Goal: Task Accomplishment & Management: Complete application form

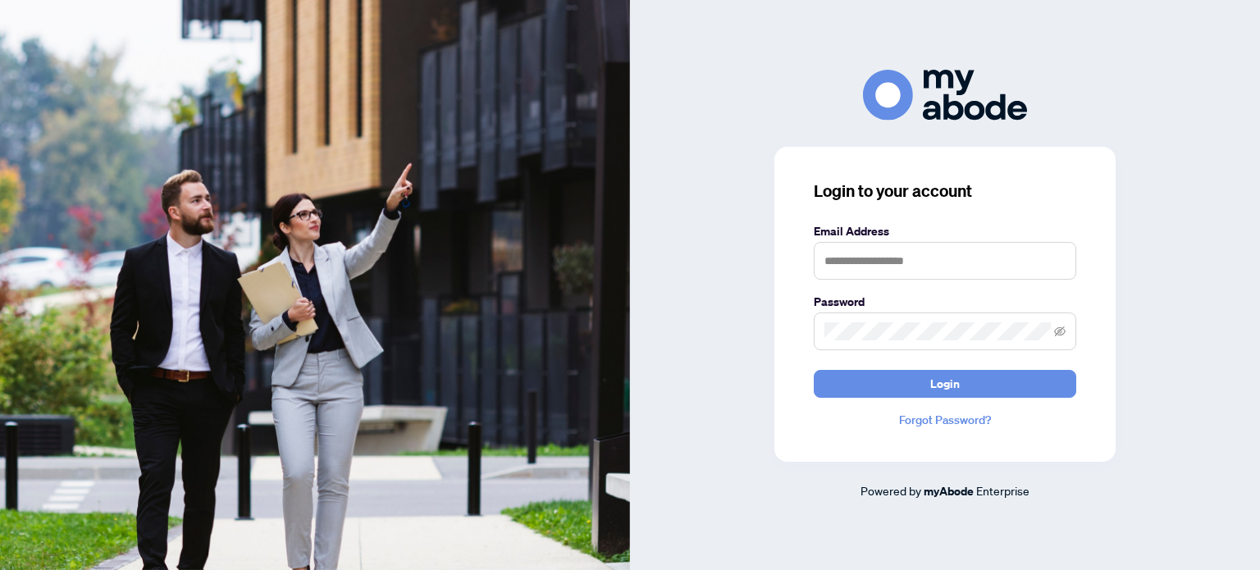
drag, startPoint x: 1219, startPoint y: 0, endPoint x: 1138, endPoint y: 66, distance: 104.4
click at [1138, 66] on div "Login to your account Email Address Password Login Forgot Password? Powered by …" at bounding box center [945, 285] width 630 height 570
click at [947, 257] on input "text" at bounding box center [945, 261] width 262 height 38
type input "**********"
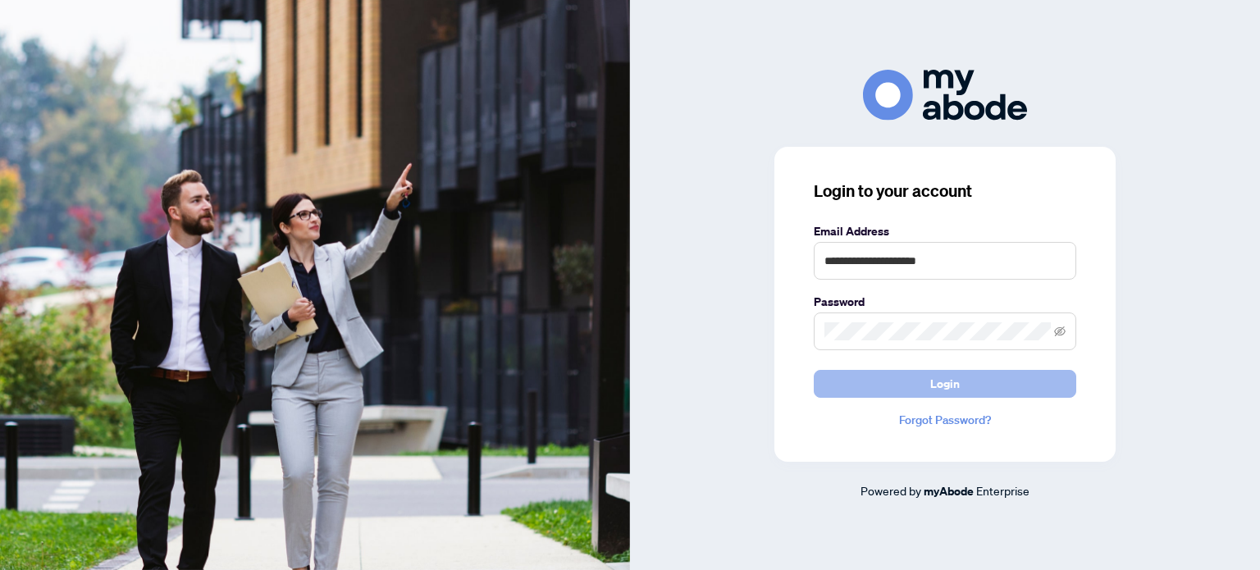
click at [922, 396] on button "Login" at bounding box center [945, 384] width 262 height 28
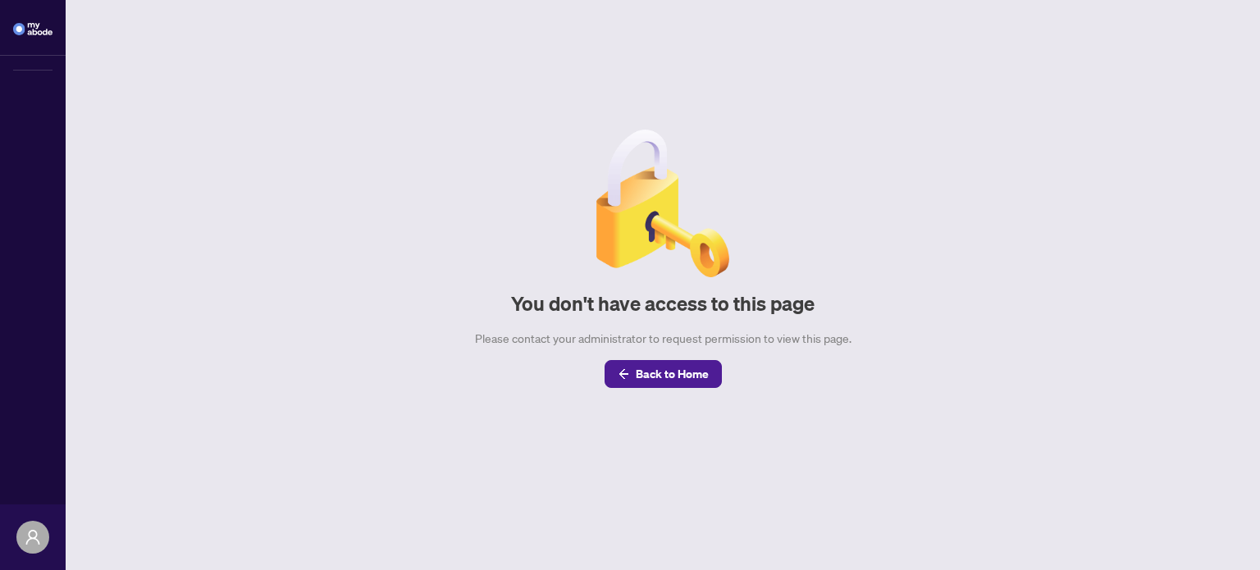
click at [922, 396] on main "You don't have access to this page Please contact your administrator to request…" at bounding box center [663, 285] width 1194 height 570
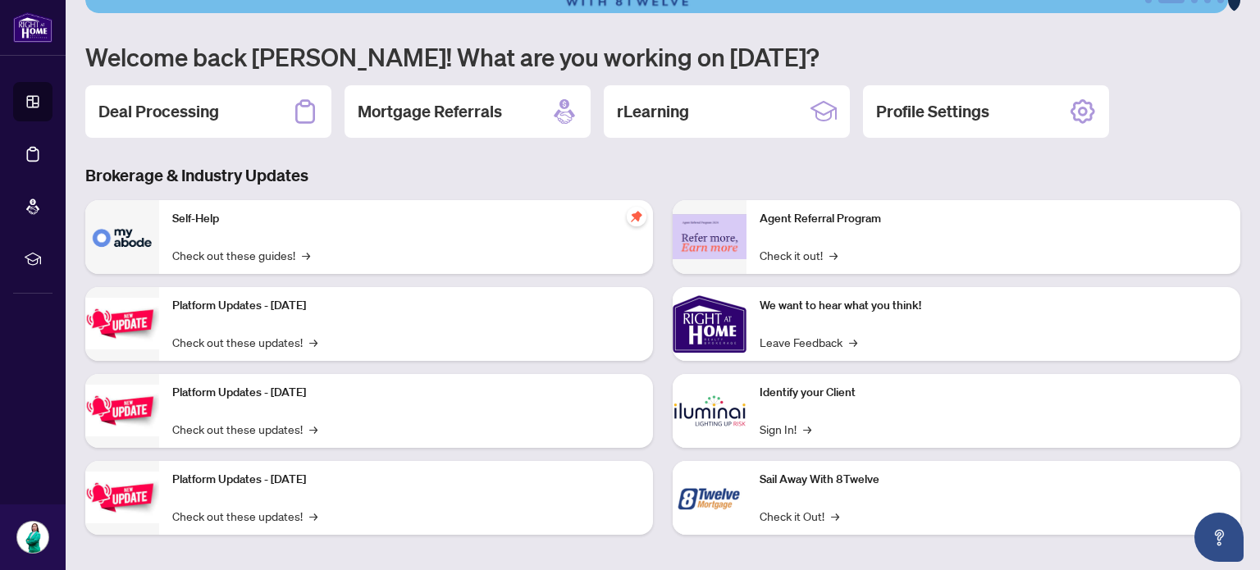
scroll to position [138, 0]
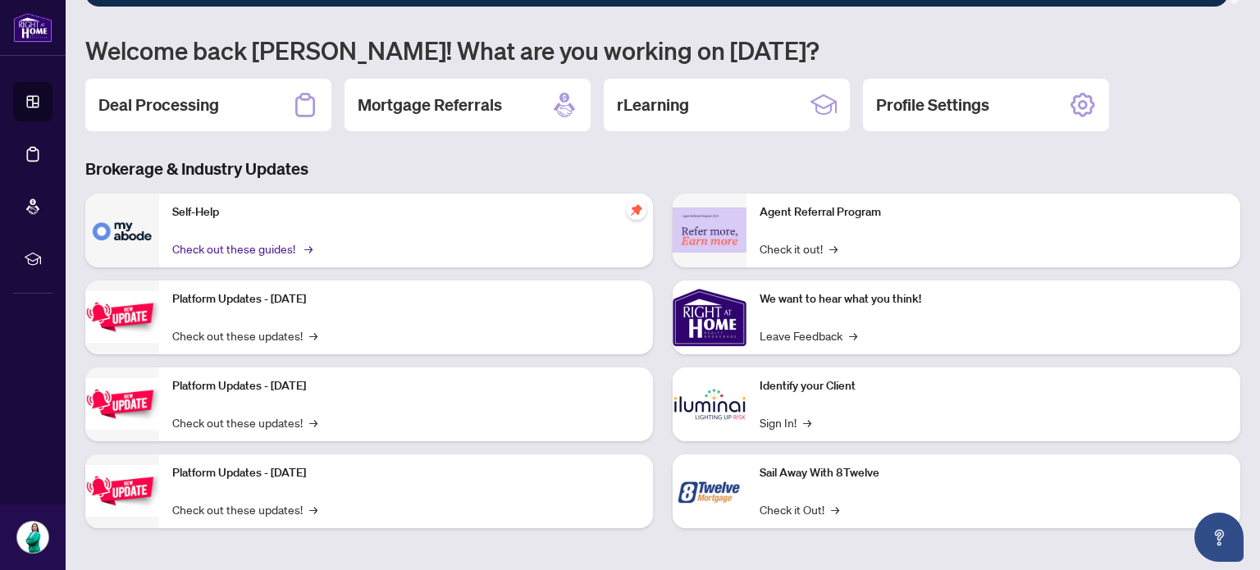
click at [285, 243] on link "Check out these guides! →" at bounding box center [241, 248] width 138 height 18
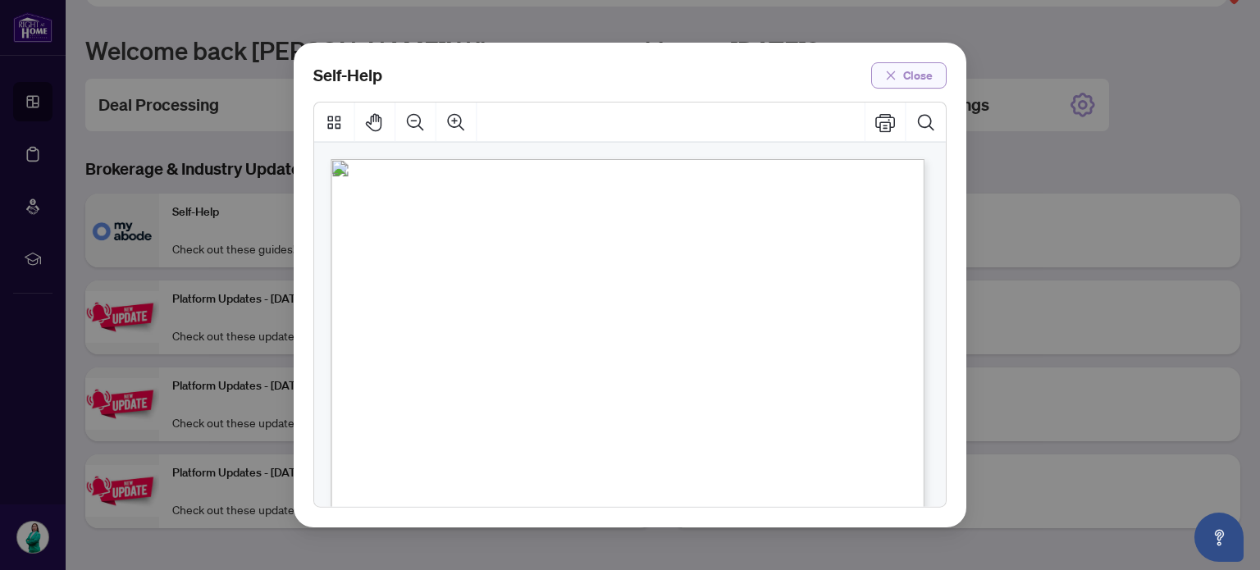
click at [905, 80] on span "Close" at bounding box center [918, 75] width 30 height 26
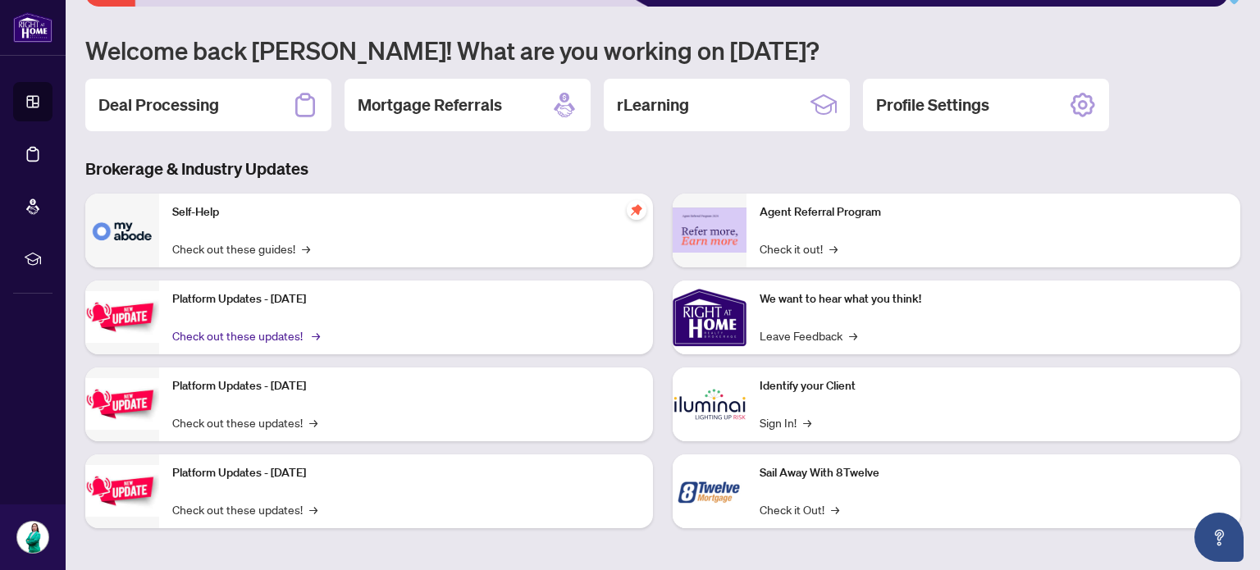
click at [314, 335] on span "→" at bounding box center [316, 335] width 8 height 18
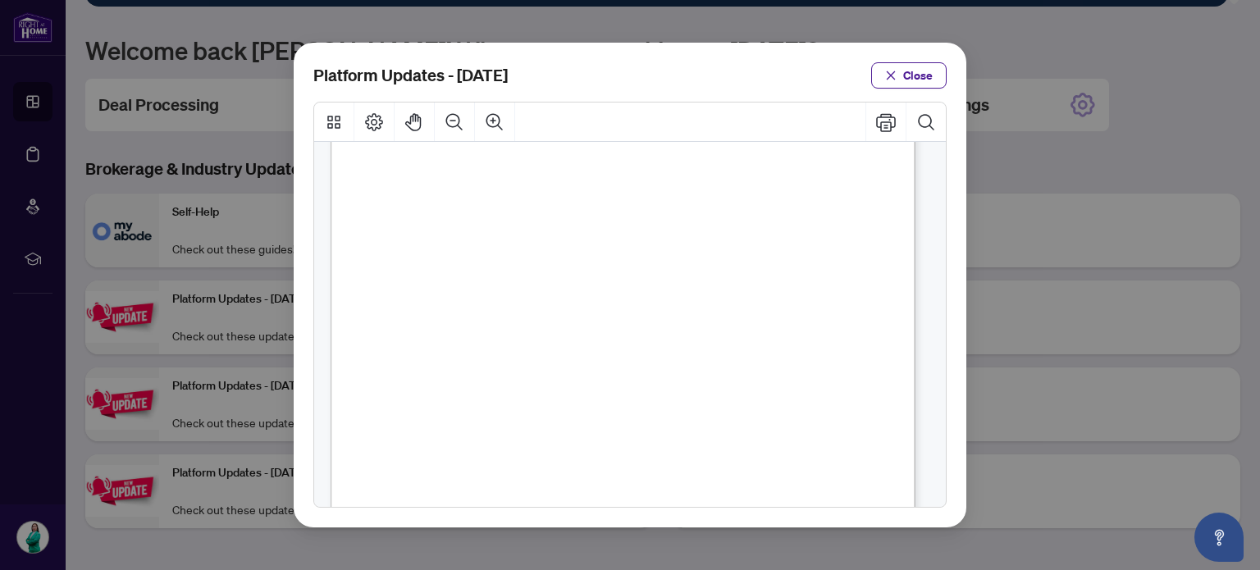
scroll to position [394, 0]
click at [895, 77] on icon "close" at bounding box center [890, 75] width 11 height 11
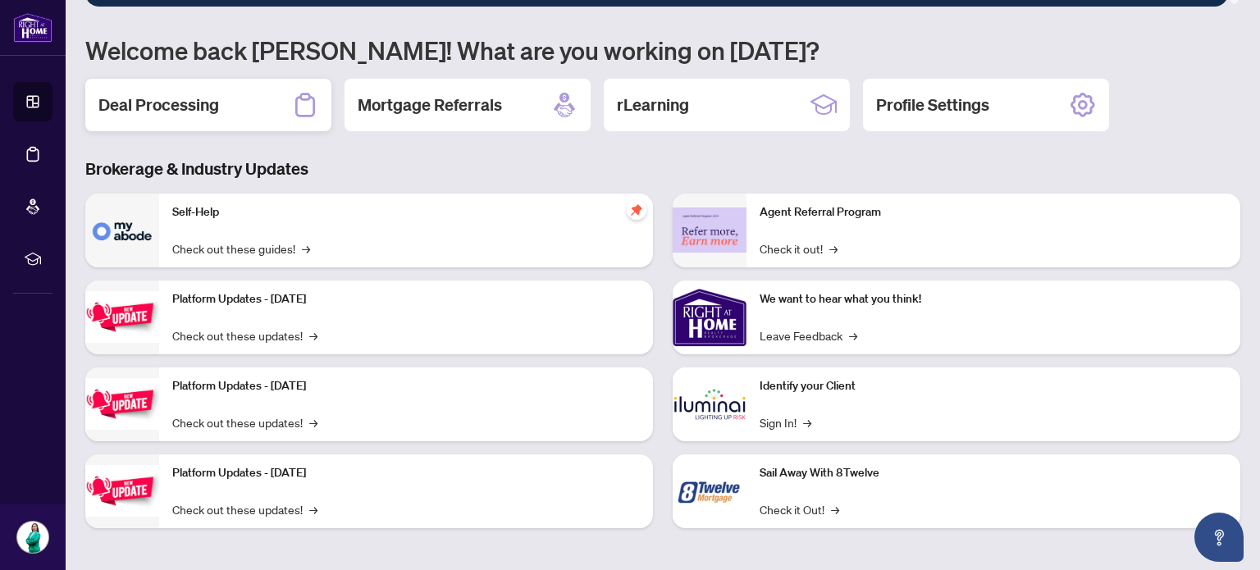
click at [300, 107] on icon at bounding box center [305, 105] width 26 height 26
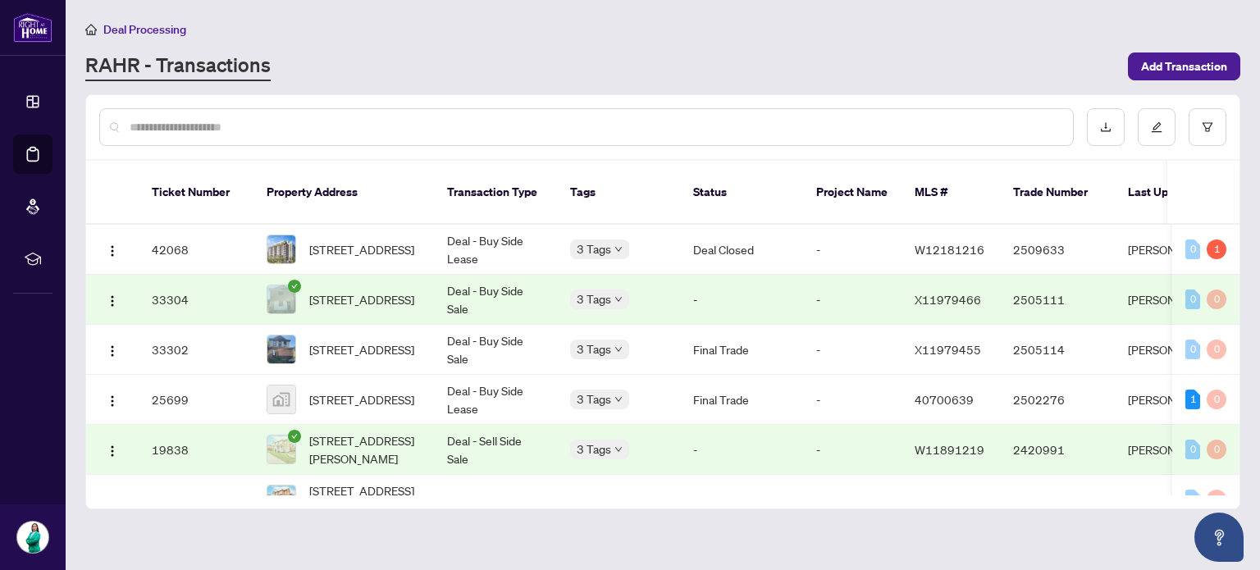
click at [272, 127] on input "text" at bounding box center [595, 127] width 930 height 18
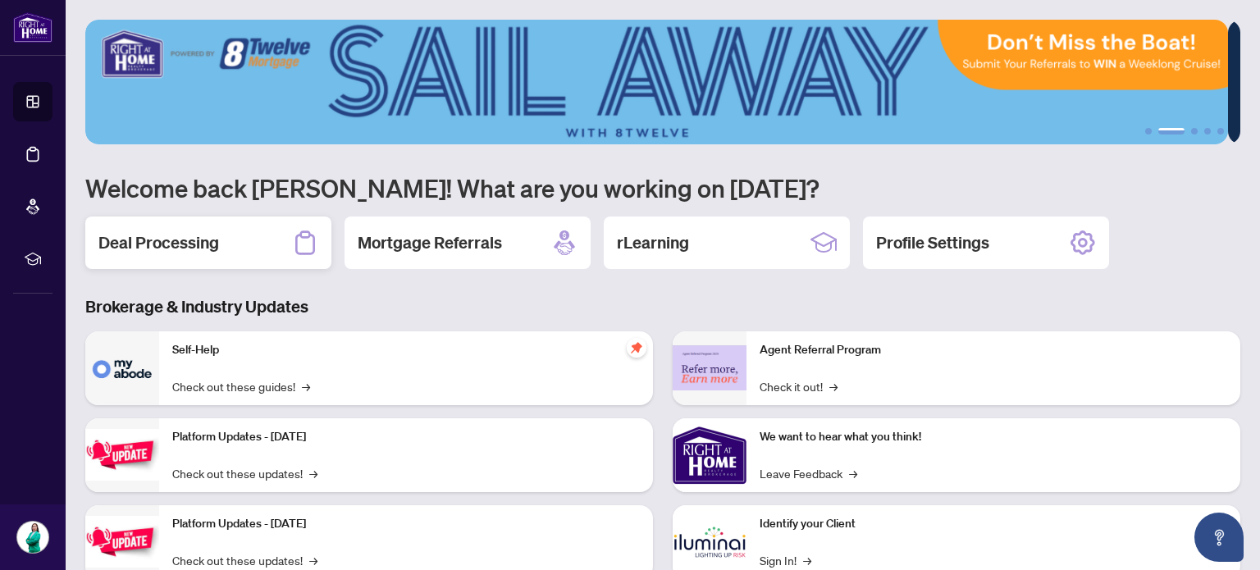
click at [302, 248] on icon at bounding box center [305, 243] width 26 height 26
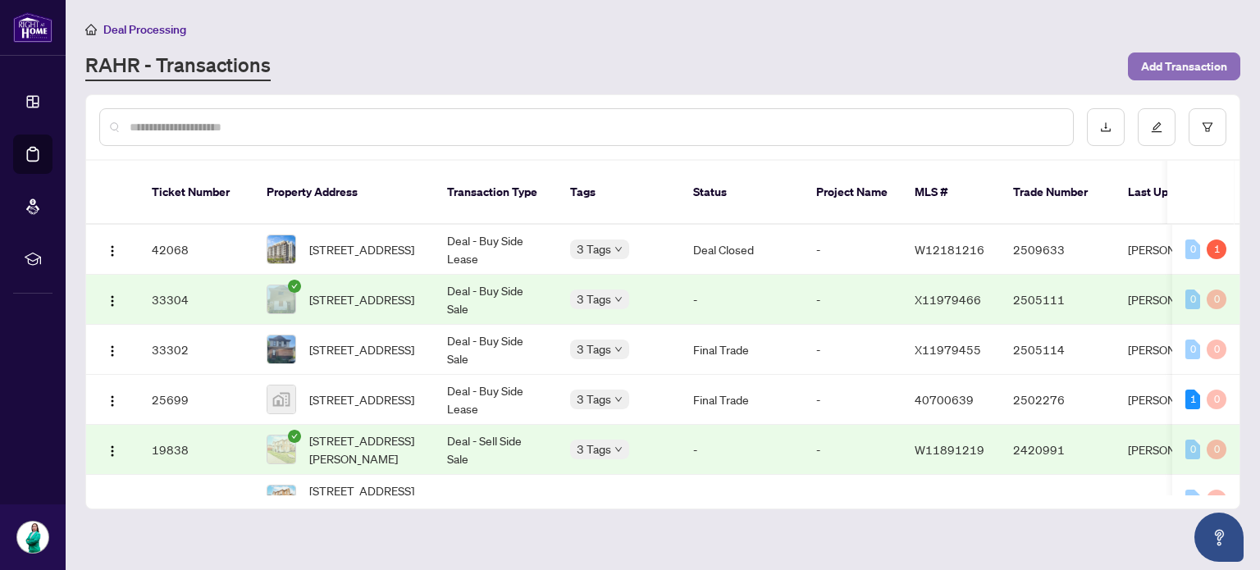
click at [1155, 70] on span "Add Transaction" at bounding box center [1184, 66] width 86 height 26
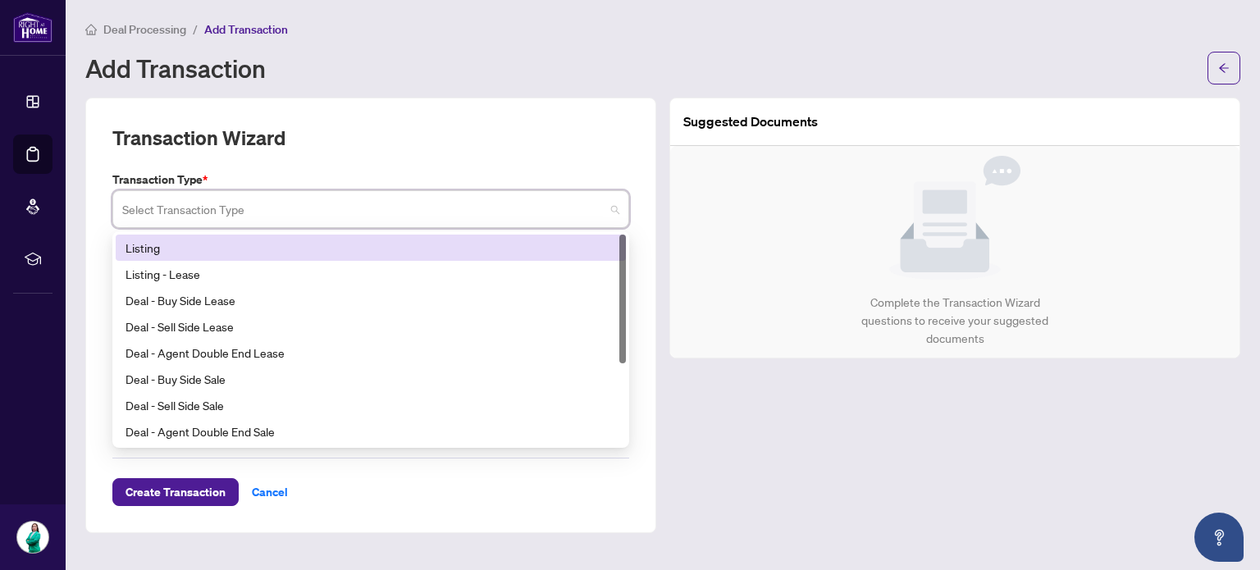
click at [528, 206] on input "search" at bounding box center [363, 212] width 482 height 36
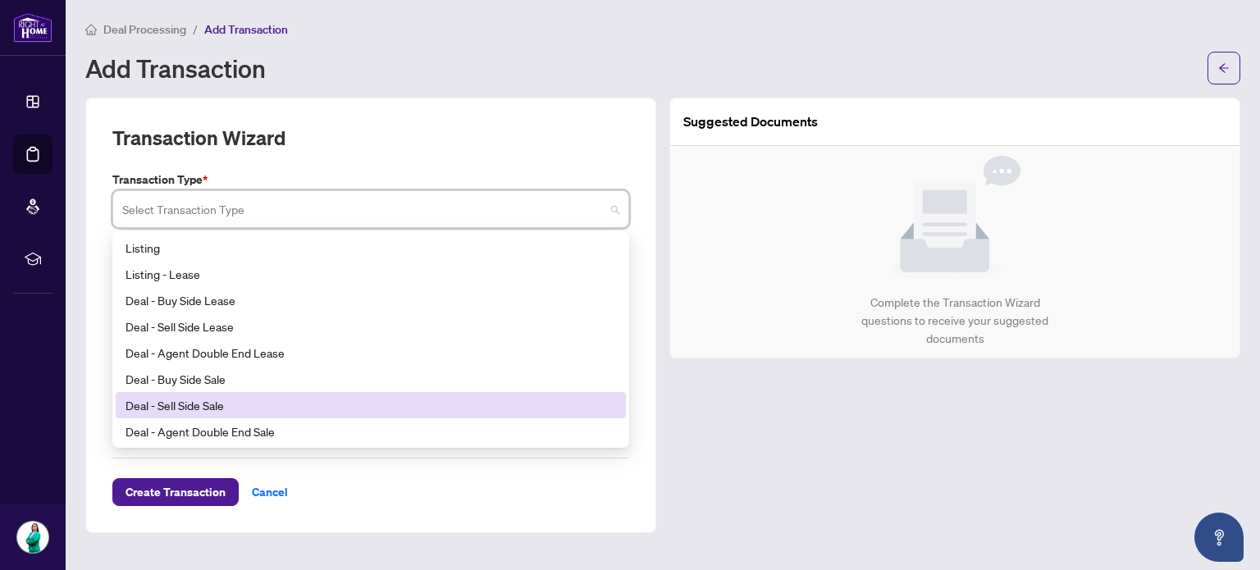
click at [212, 407] on div "Deal - Sell Side Sale" at bounding box center [370, 405] width 490 height 18
click at [614, 212] on span at bounding box center [370, 209] width 497 height 31
click at [211, 409] on div "Deal - Sell Side Sale" at bounding box center [370, 405] width 490 height 18
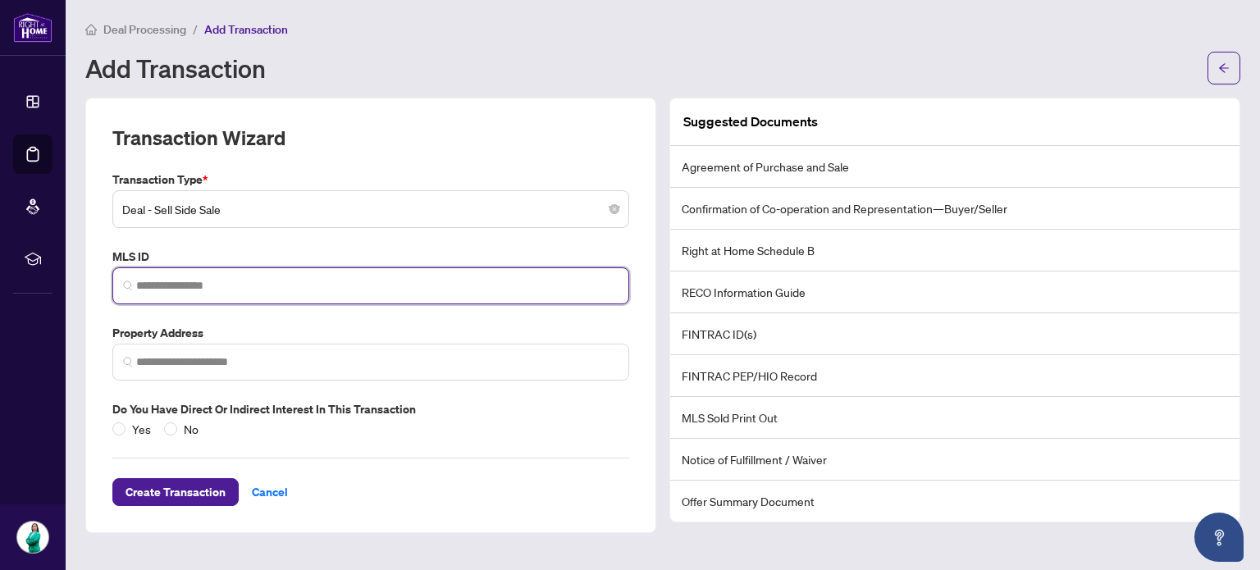
click at [226, 279] on input "search" at bounding box center [377, 285] width 482 height 17
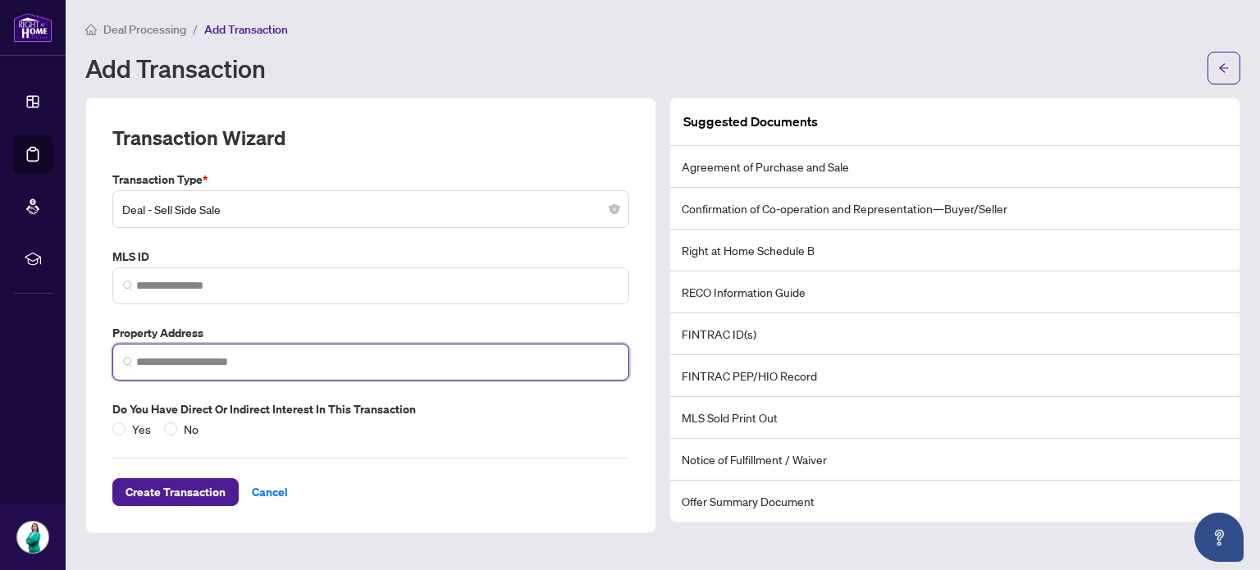
click at [208, 367] on input "search" at bounding box center [377, 362] width 482 height 17
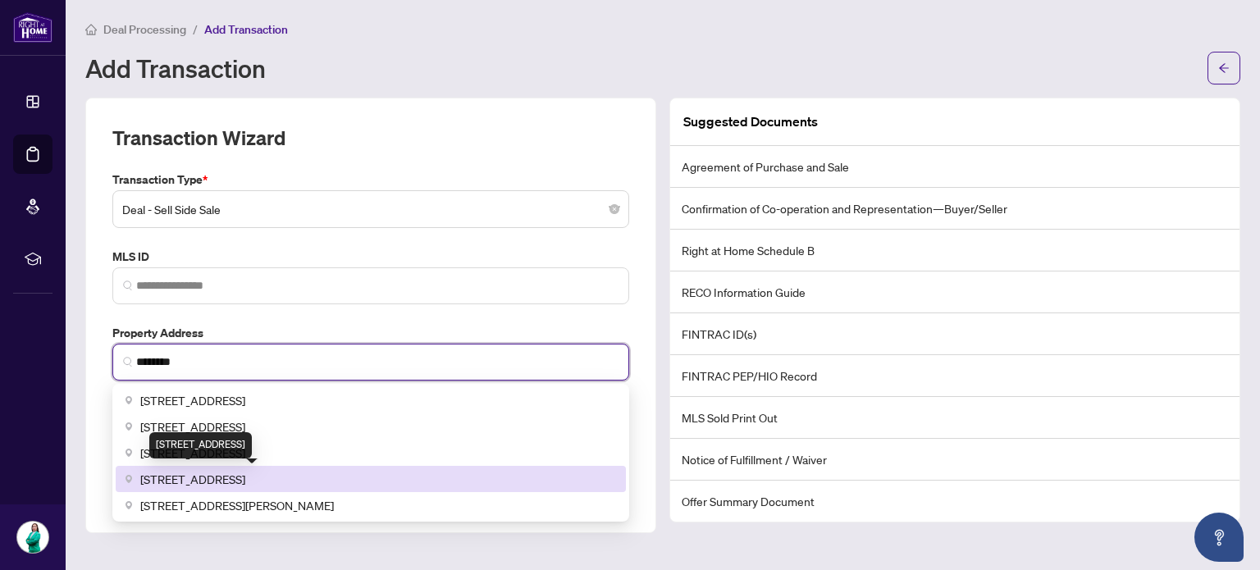
click at [196, 478] on span "[STREET_ADDRESS]" at bounding box center [192, 479] width 105 height 18
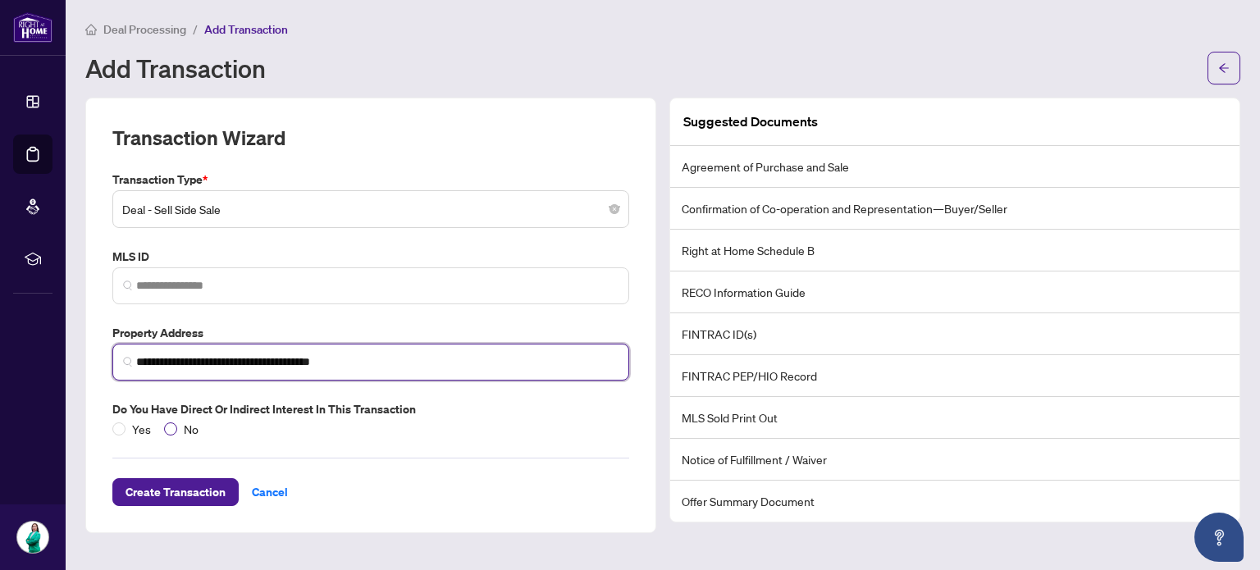
type input "**********"
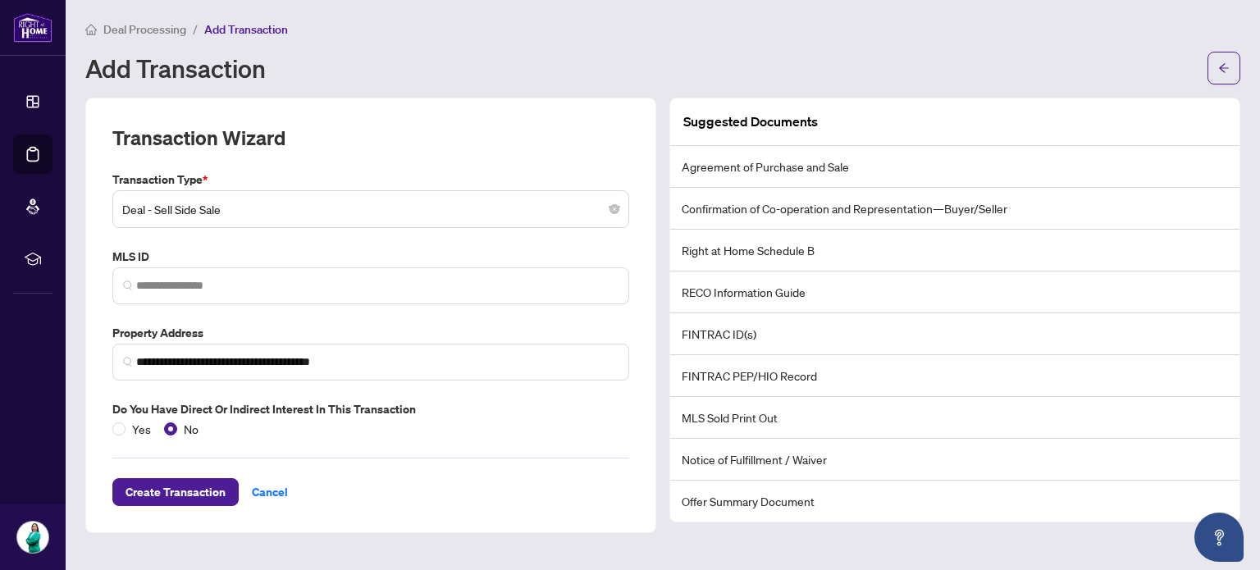
click at [389, 236] on div "**********" at bounding box center [371, 304] width 530 height 267
click at [188, 484] on span "Create Transaction" at bounding box center [175, 492] width 100 height 26
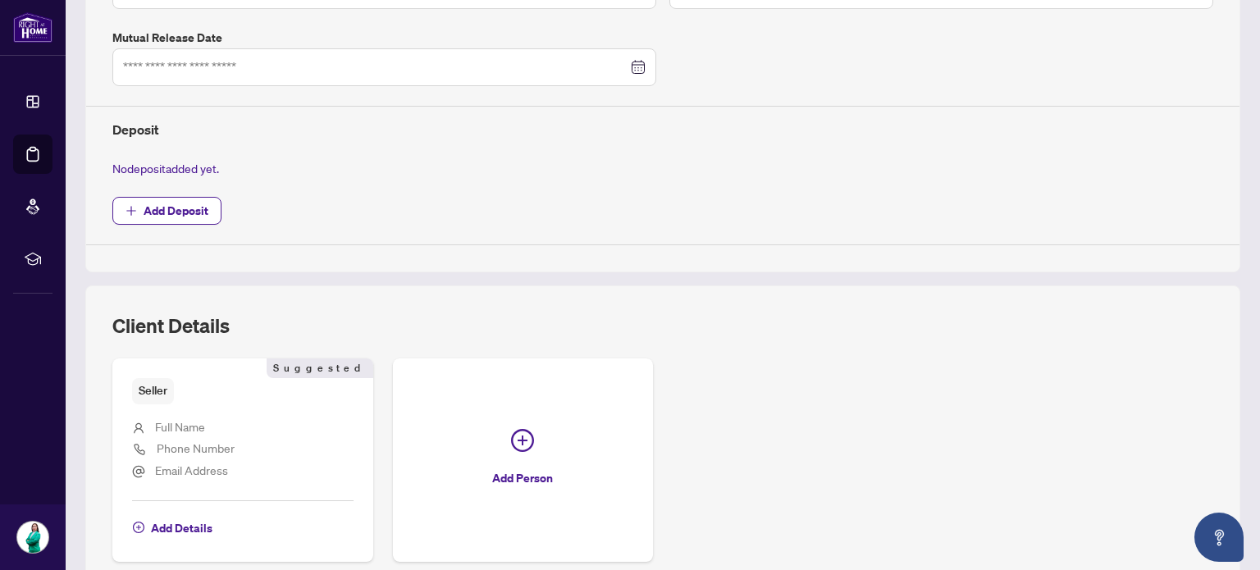
scroll to position [709, 0]
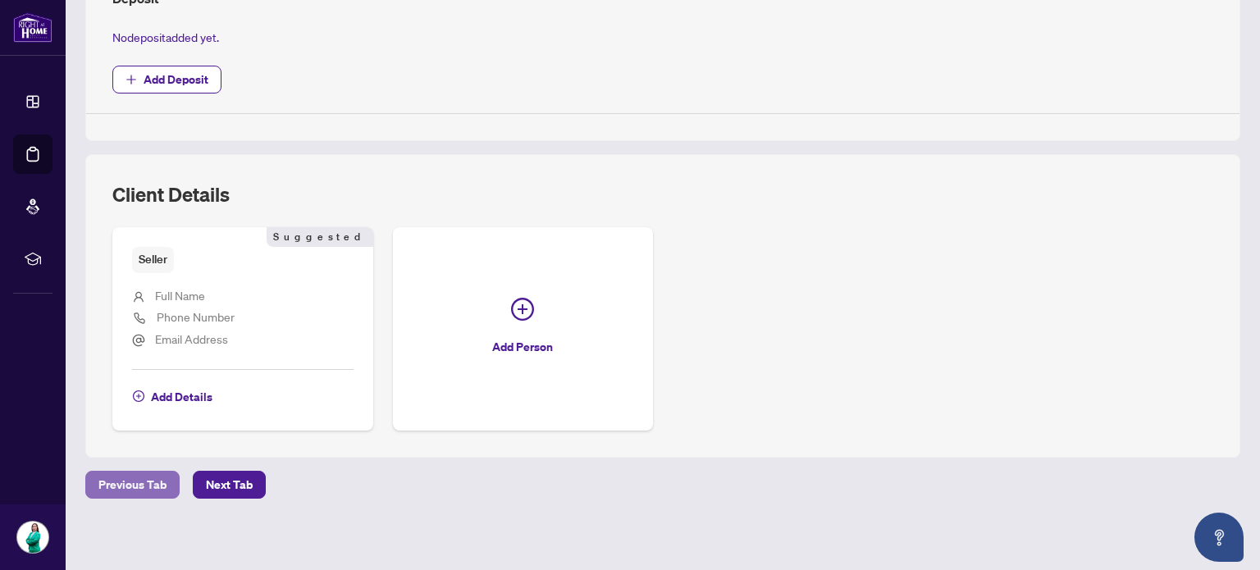
click at [157, 478] on span "Previous Tab" at bounding box center [132, 485] width 68 height 26
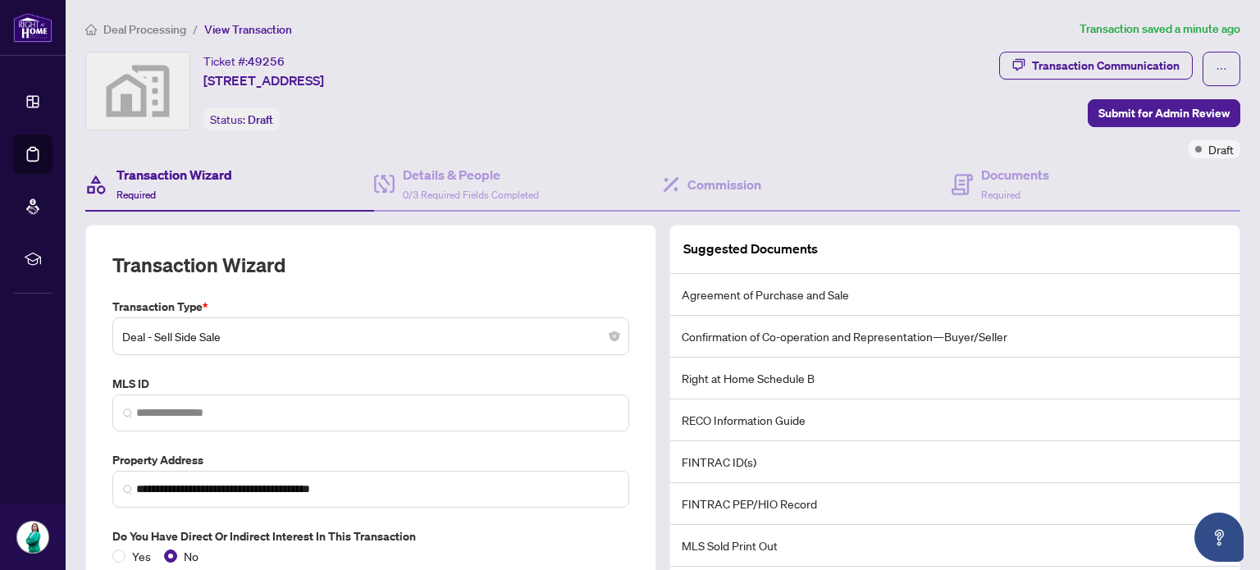
click at [748, 422] on li "RECO Information Guide" at bounding box center [954, 420] width 569 height 42
click at [1127, 71] on div "Transaction Communication" at bounding box center [1106, 65] width 148 height 26
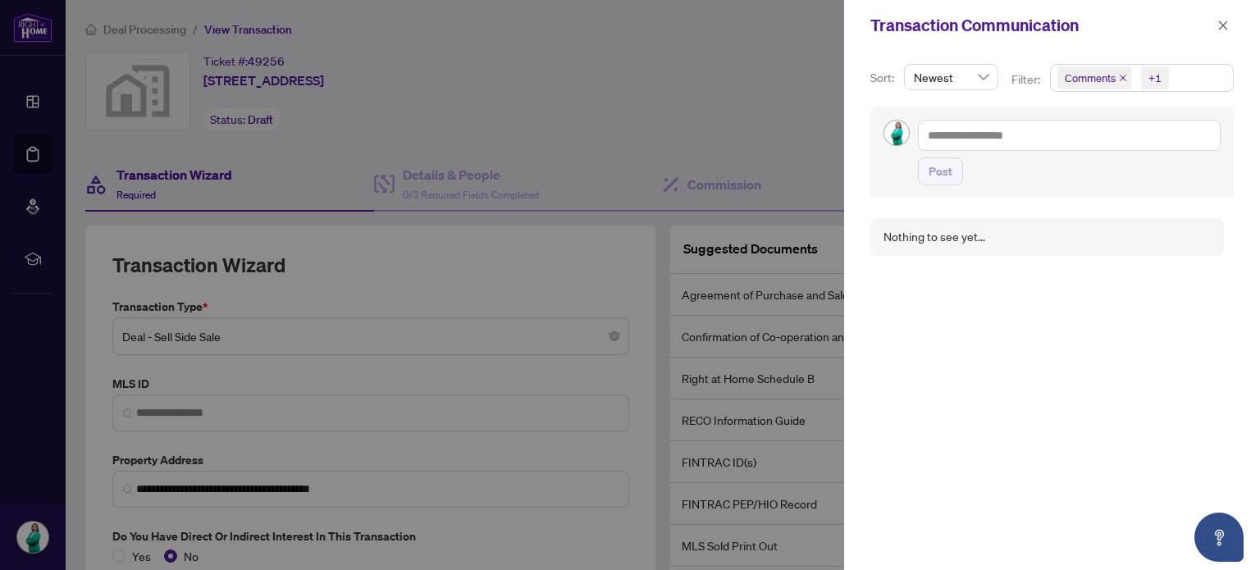
click at [705, 107] on div at bounding box center [630, 285] width 1260 height 570
click at [1222, 30] on icon "close" at bounding box center [1222, 25] width 11 height 11
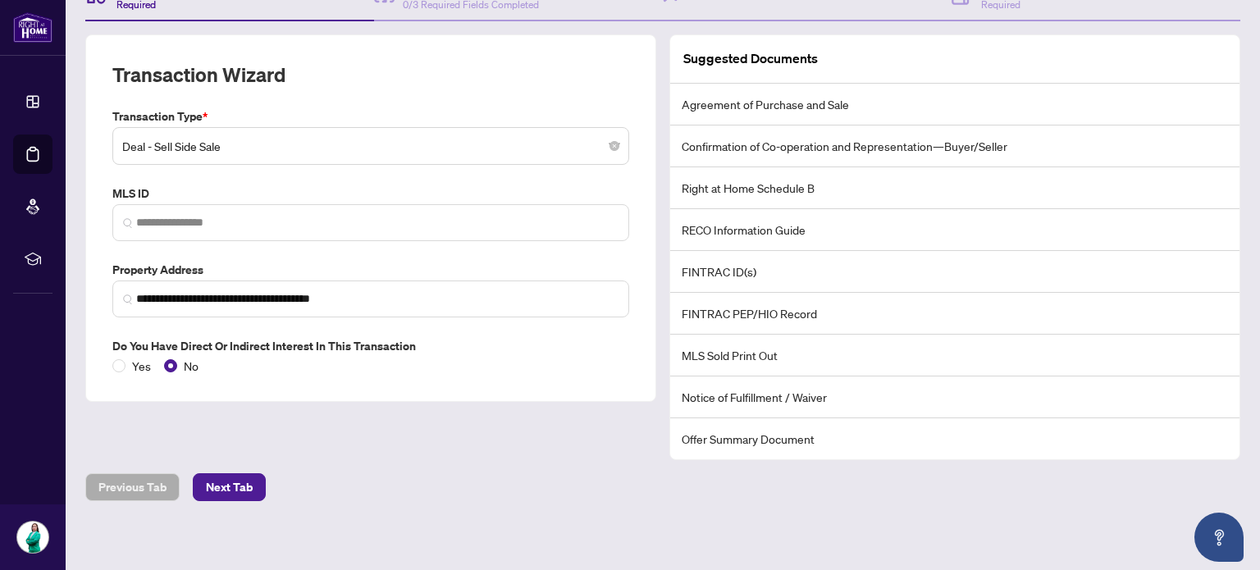
scroll to position [193, 0]
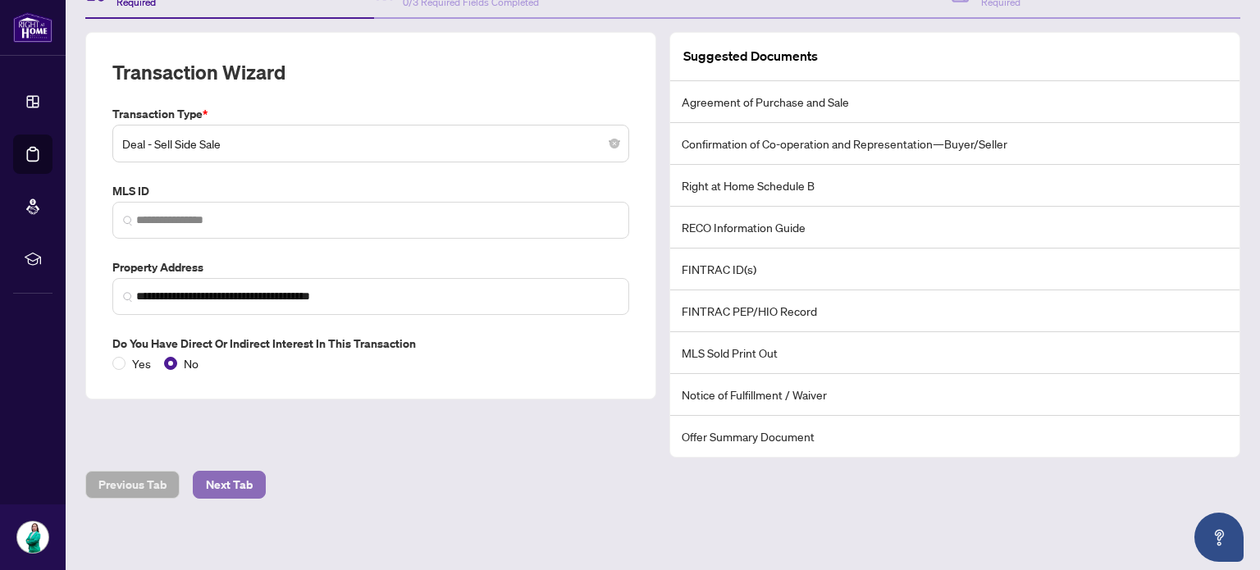
click at [234, 479] on span "Next Tab" at bounding box center [229, 485] width 47 height 26
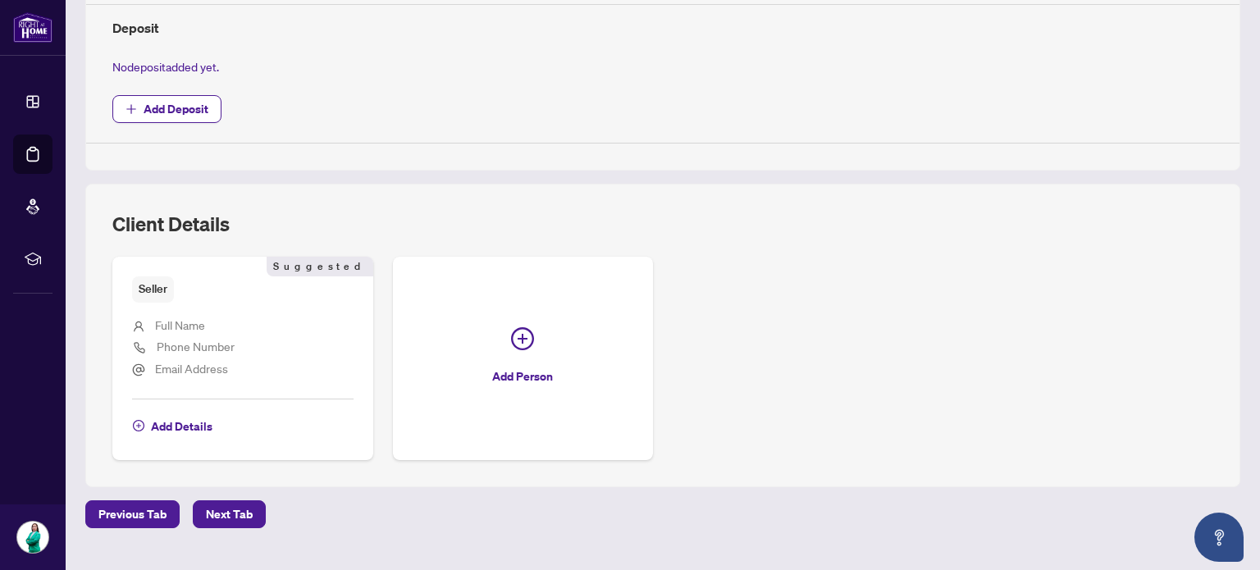
scroll to position [709, 0]
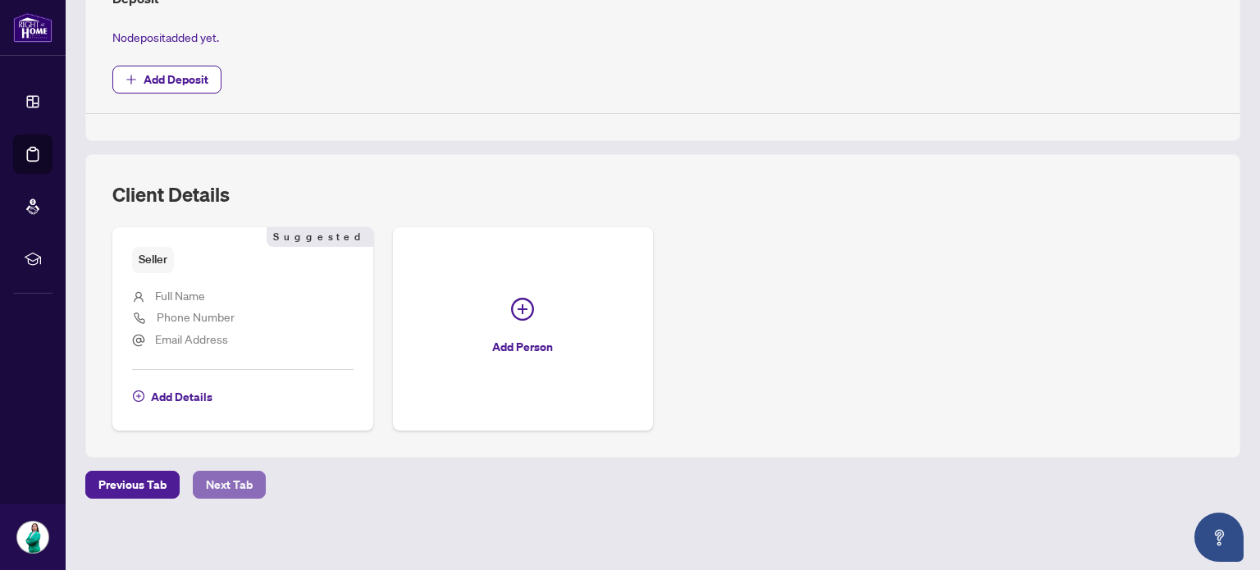
click at [233, 472] on span "Next Tab" at bounding box center [229, 485] width 47 height 26
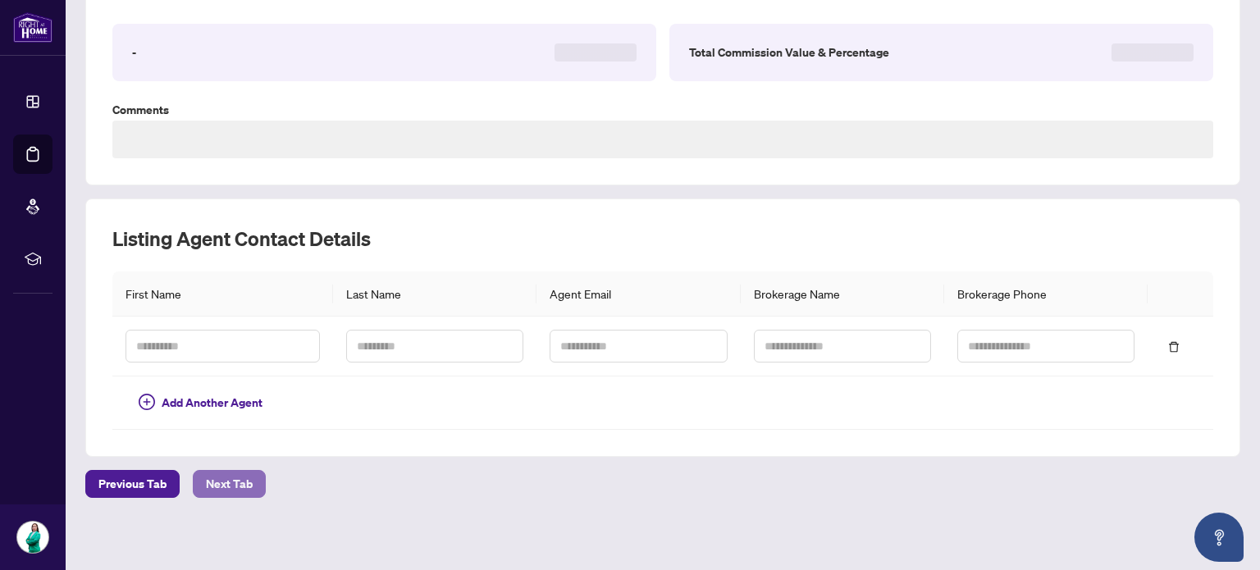
type textarea "**********"
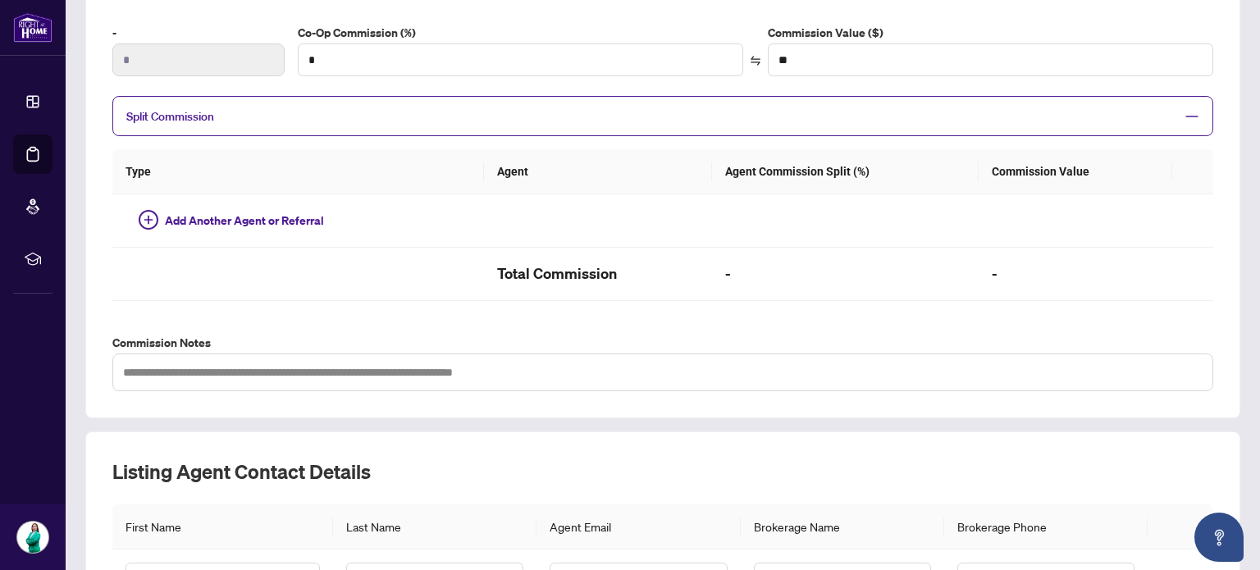
scroll to position [505, 0]
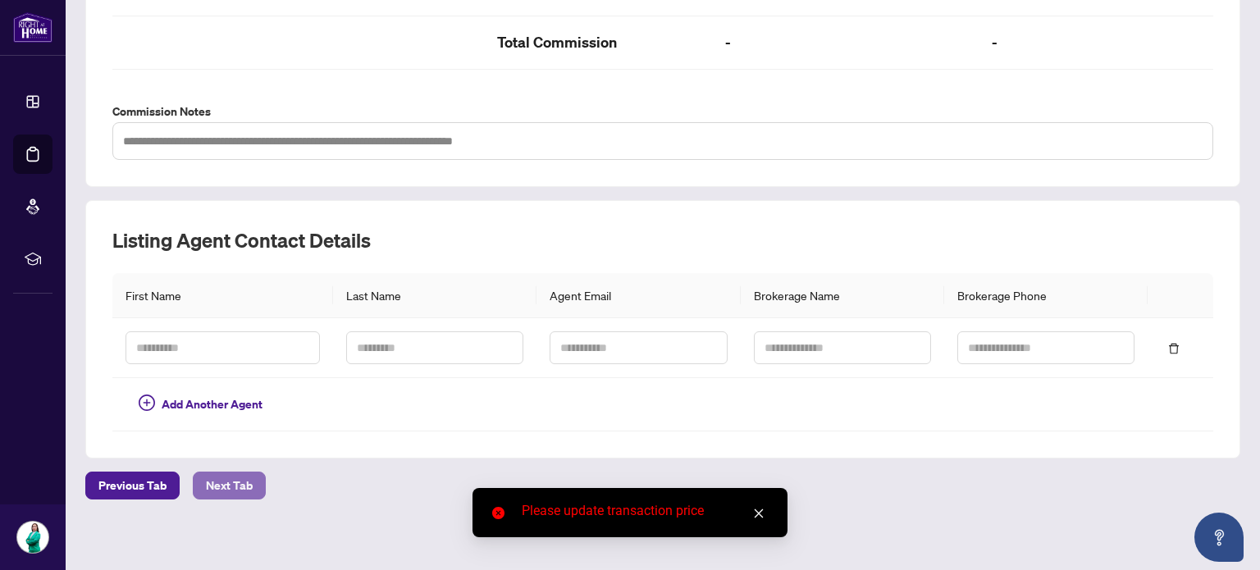
click at [246, 481] on span "Next Tab" at bounding box center [229, 485] width 47 height 26
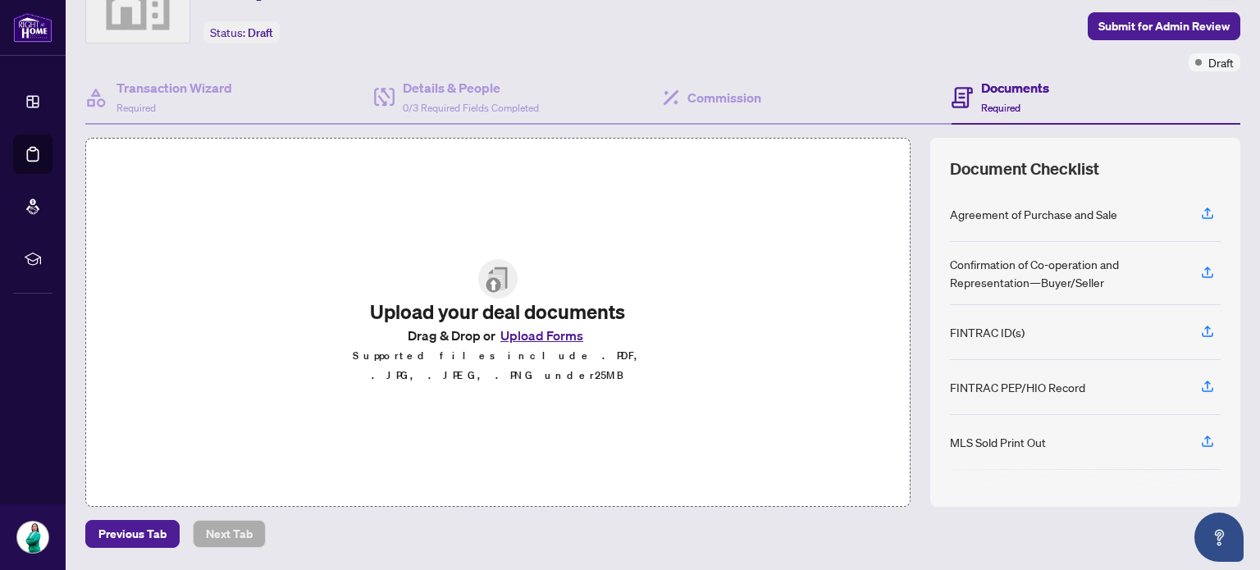
scroll to position [98, 0]
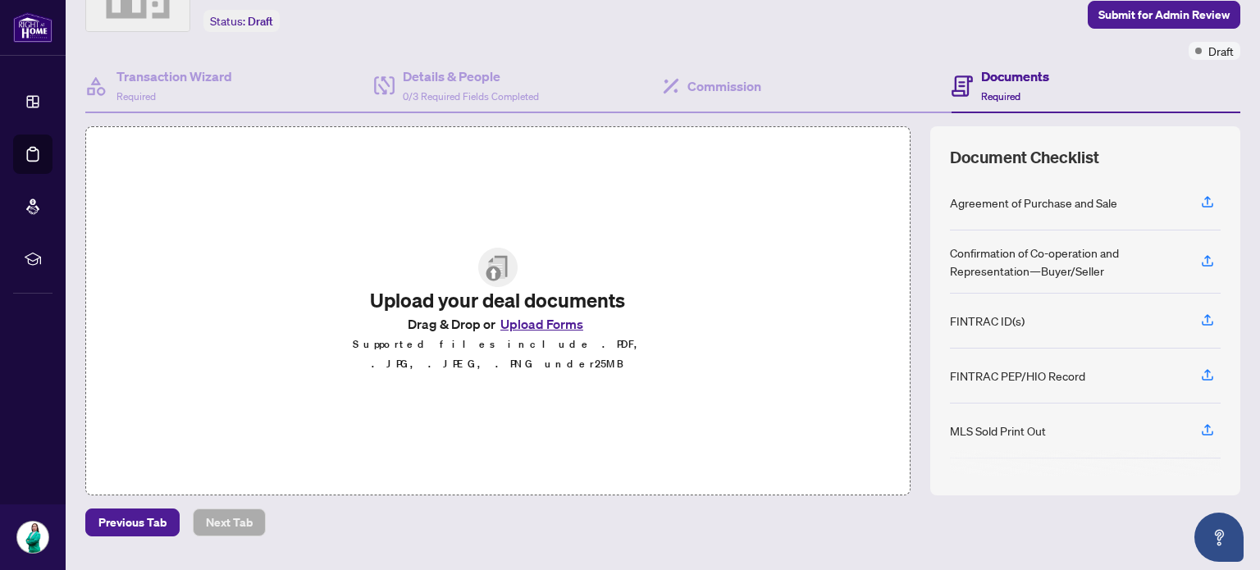
click at [564, 333] on button "Upload Forms" at bounding box center [541, 323] width 93 height 21
